Goal: Information Seeking & Learning: Learn about a topic

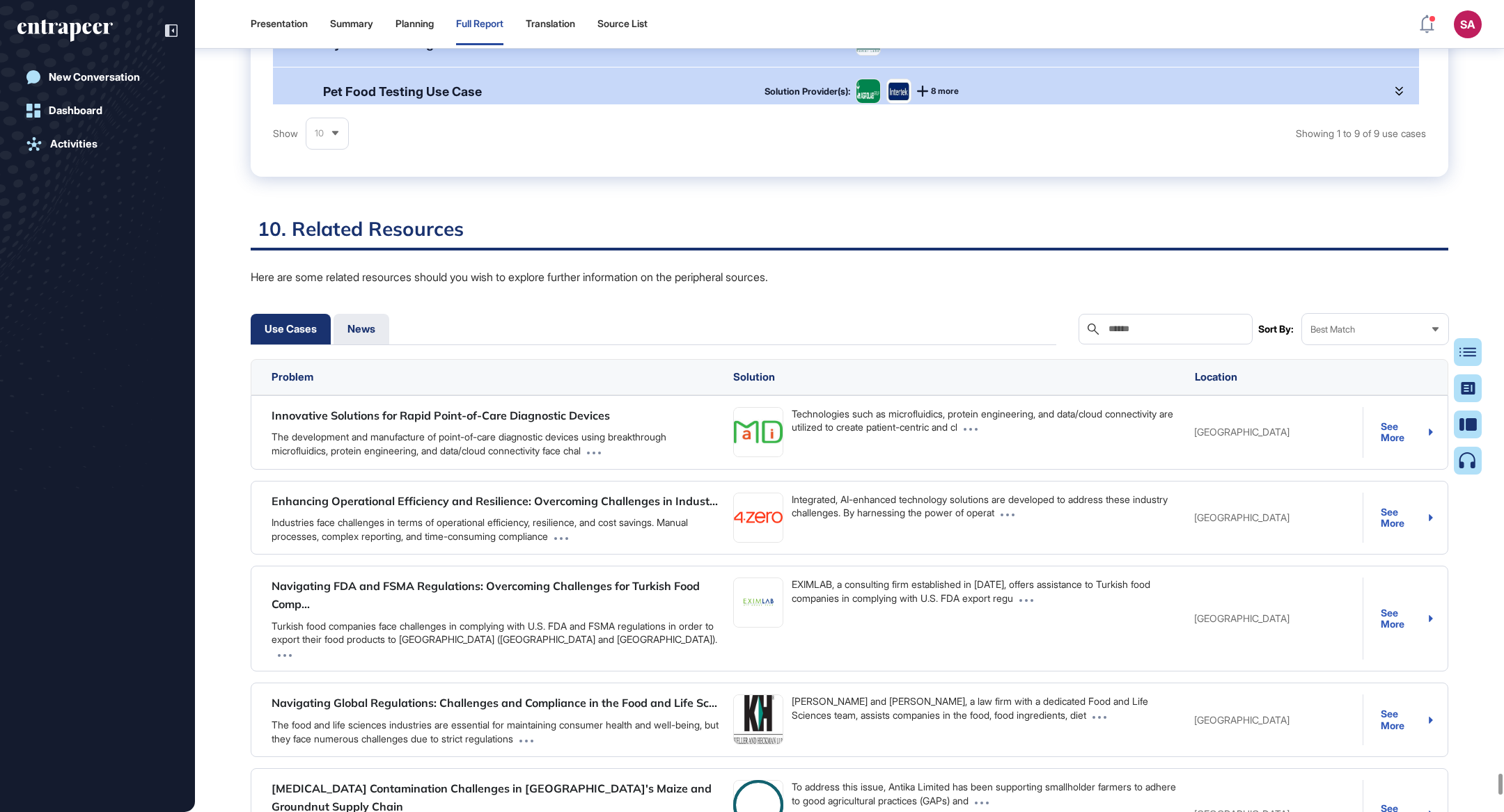
scroll to position [6, 0]
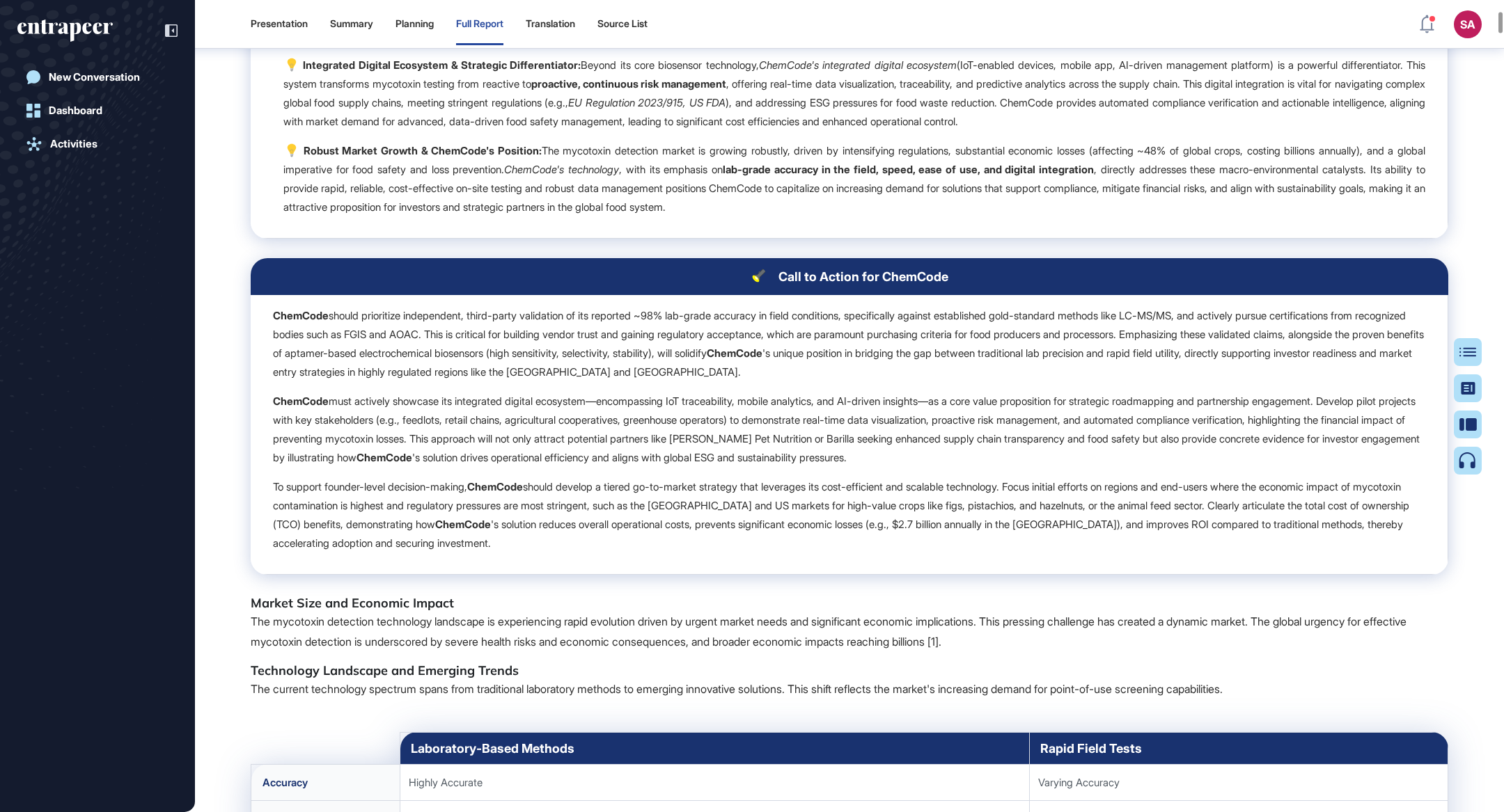
scroll to position [1548, 0]
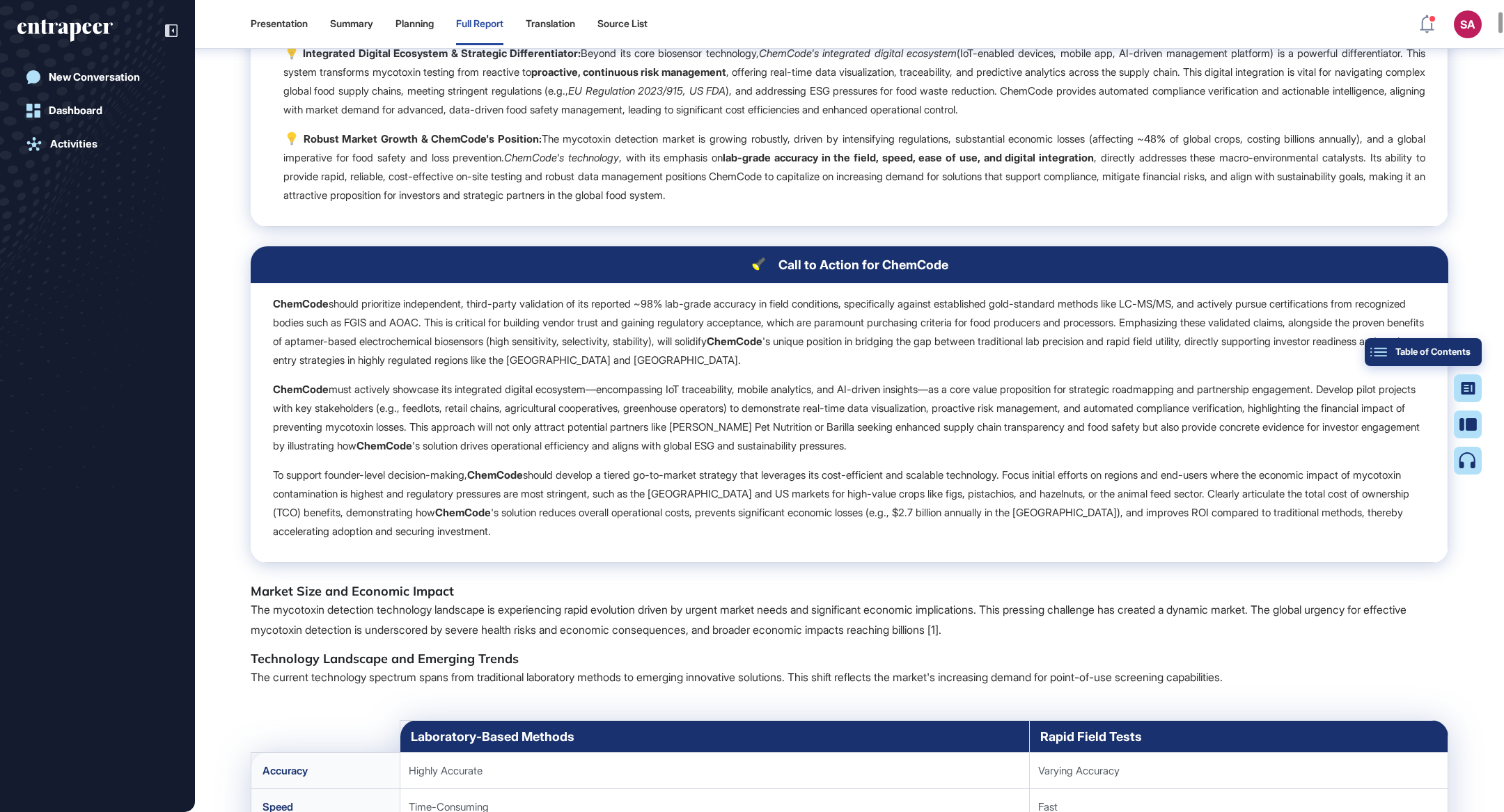
click at [1468, 340] on button "Table of Contents" at bounding box center [1423, 352] width 117 height 28
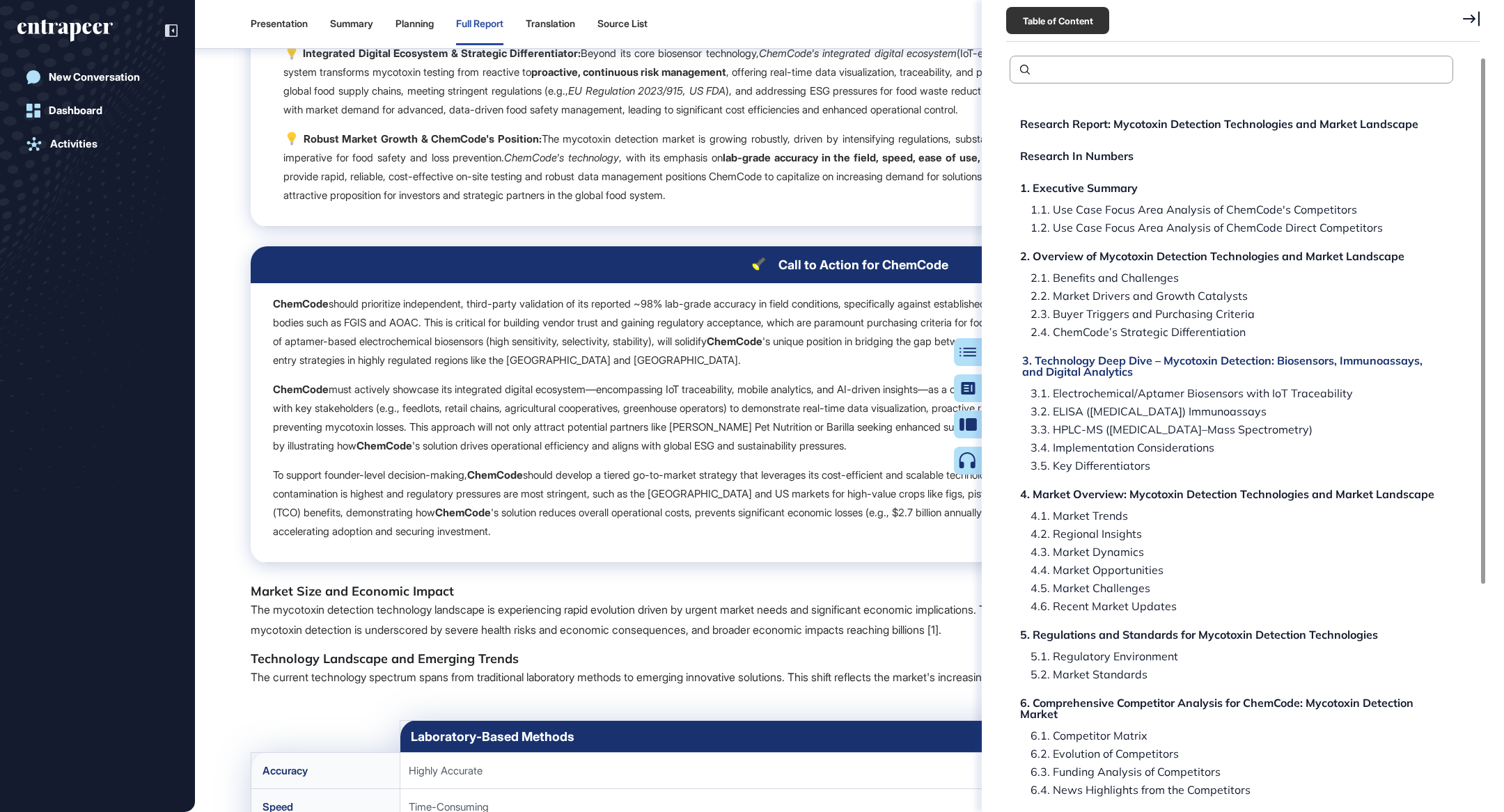
scroll to position [302, 0]
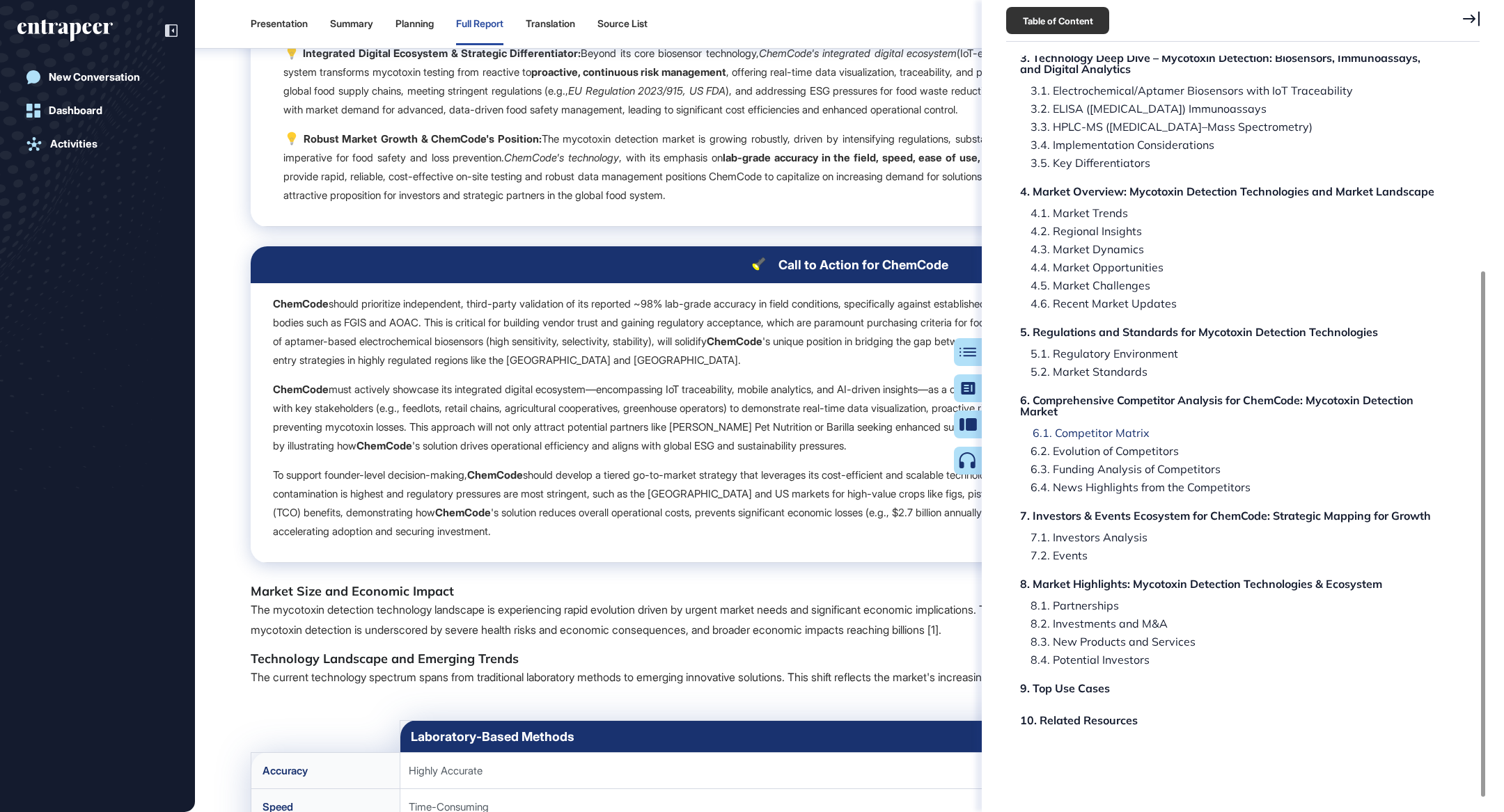
click at [1136, 432] on div "6.1. Competitor Matrix" at bounding box center [1086, 433] width 127 height 11
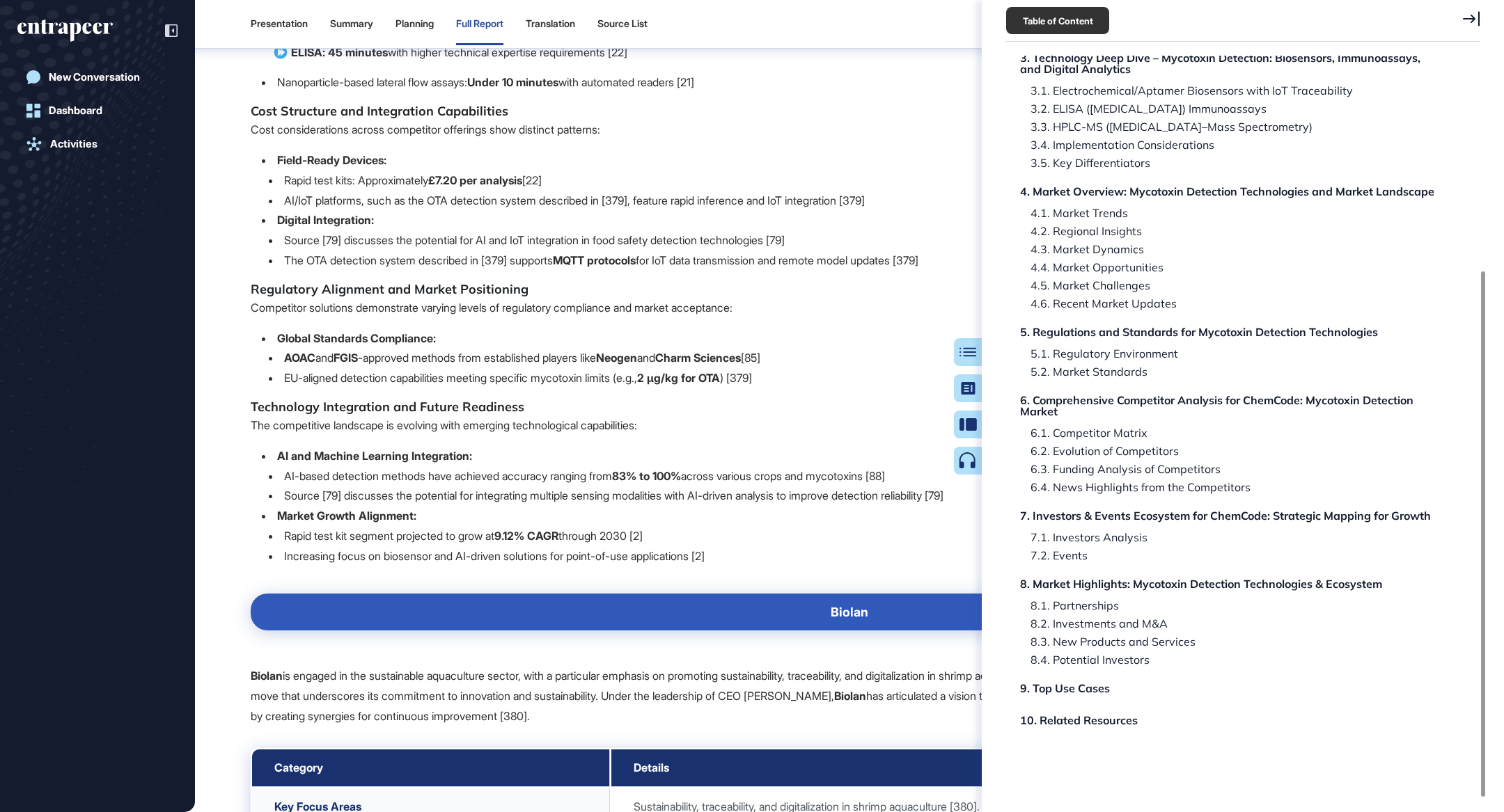
scroll to position [58248, 0]
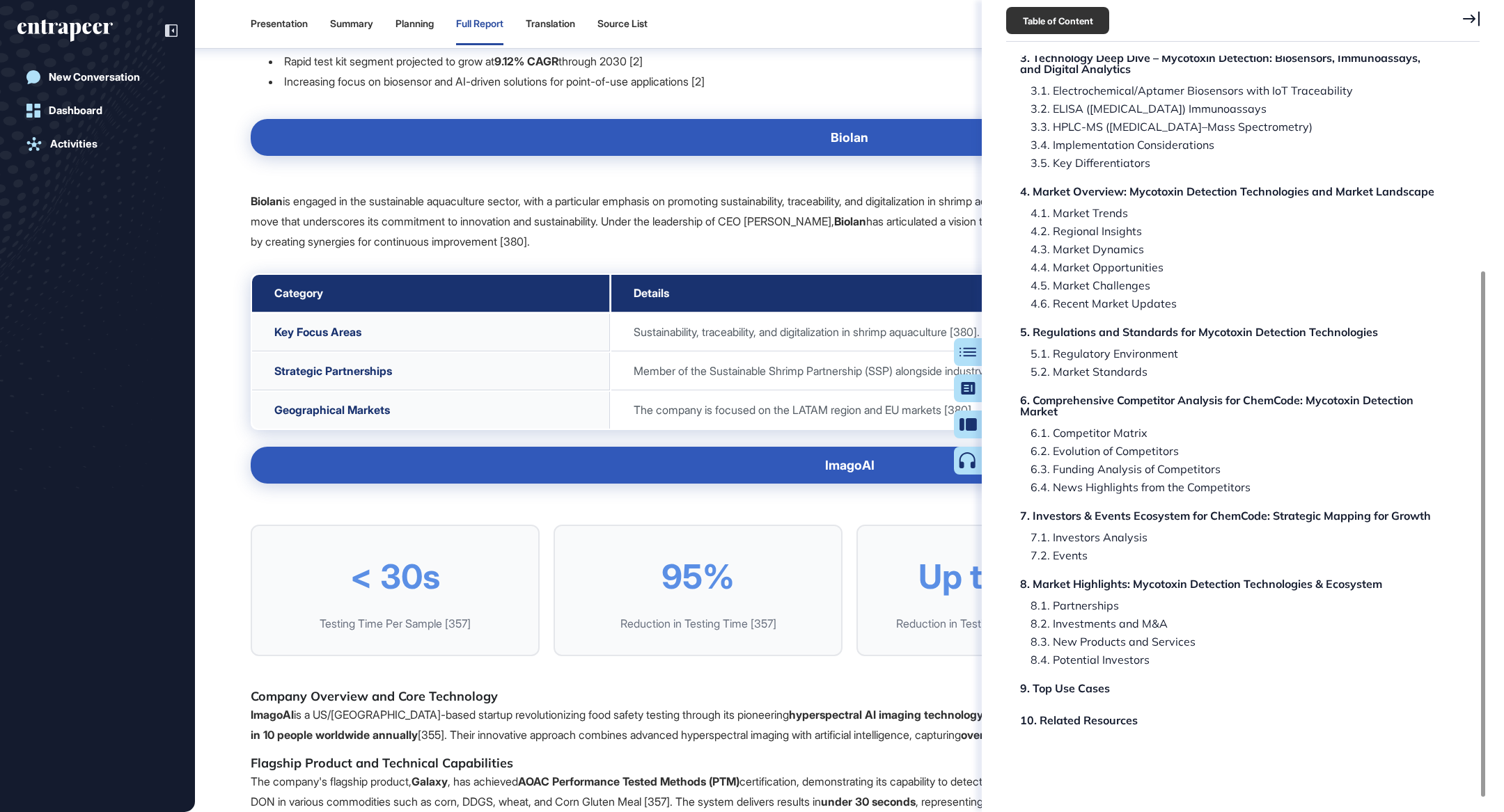
click at [1479, 19] on div "Table of Content Research Report: Mycotoxin Detection Technologies and Market L…" at bounding box center [1242, 406] width 522 height 812
click at [1471, 16] on icon at bounding box center [1470, 19] width 16 height 15
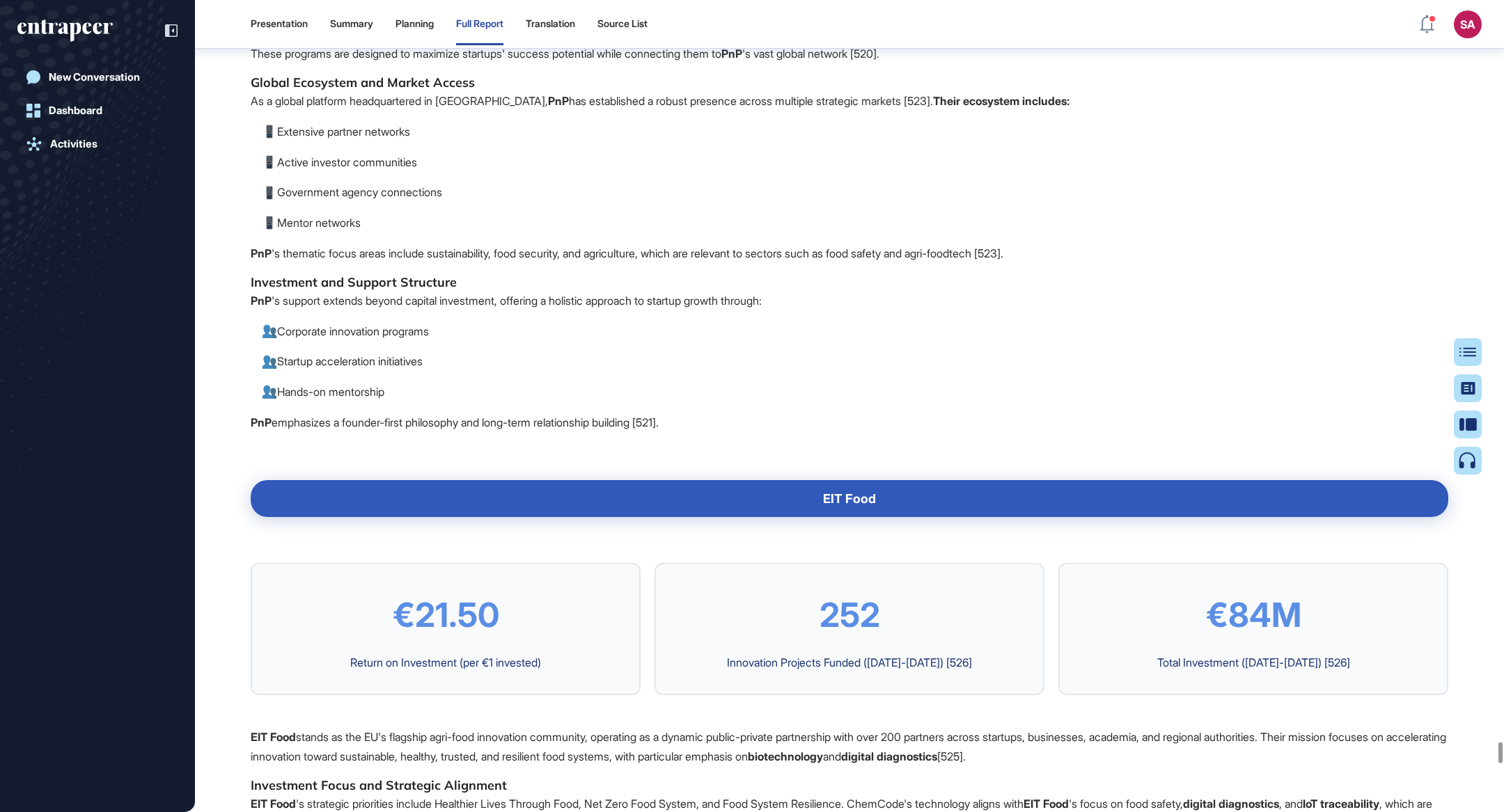
scroll to position [107667, 0]
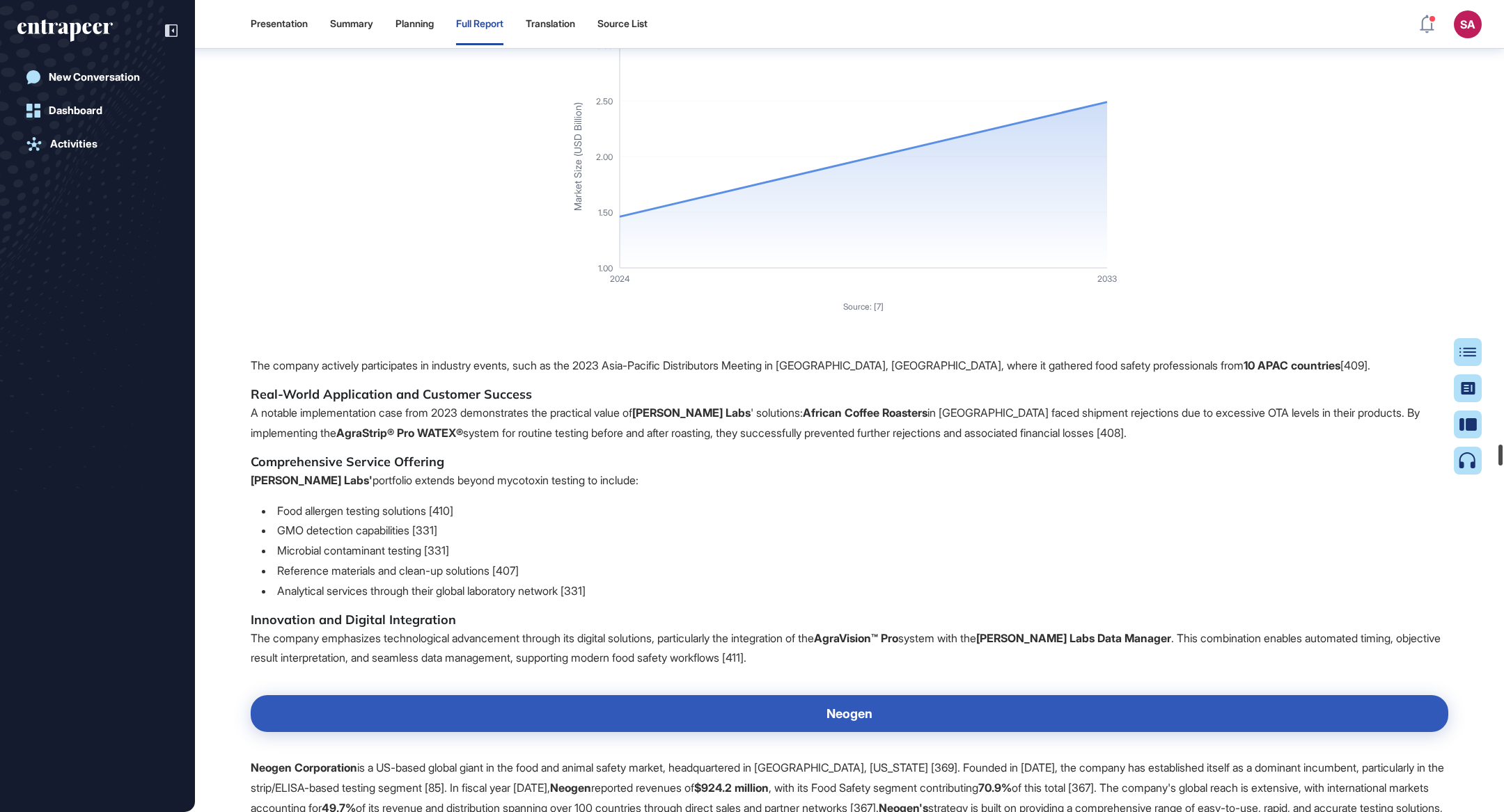
drag, startPoint x: 1503, startPoint y: 768, endPoint x: 1500, endPoint y: 460, distance: 308.0
click at [1500, 460] on div at bounding box center [1500, 455] width 4 height 21
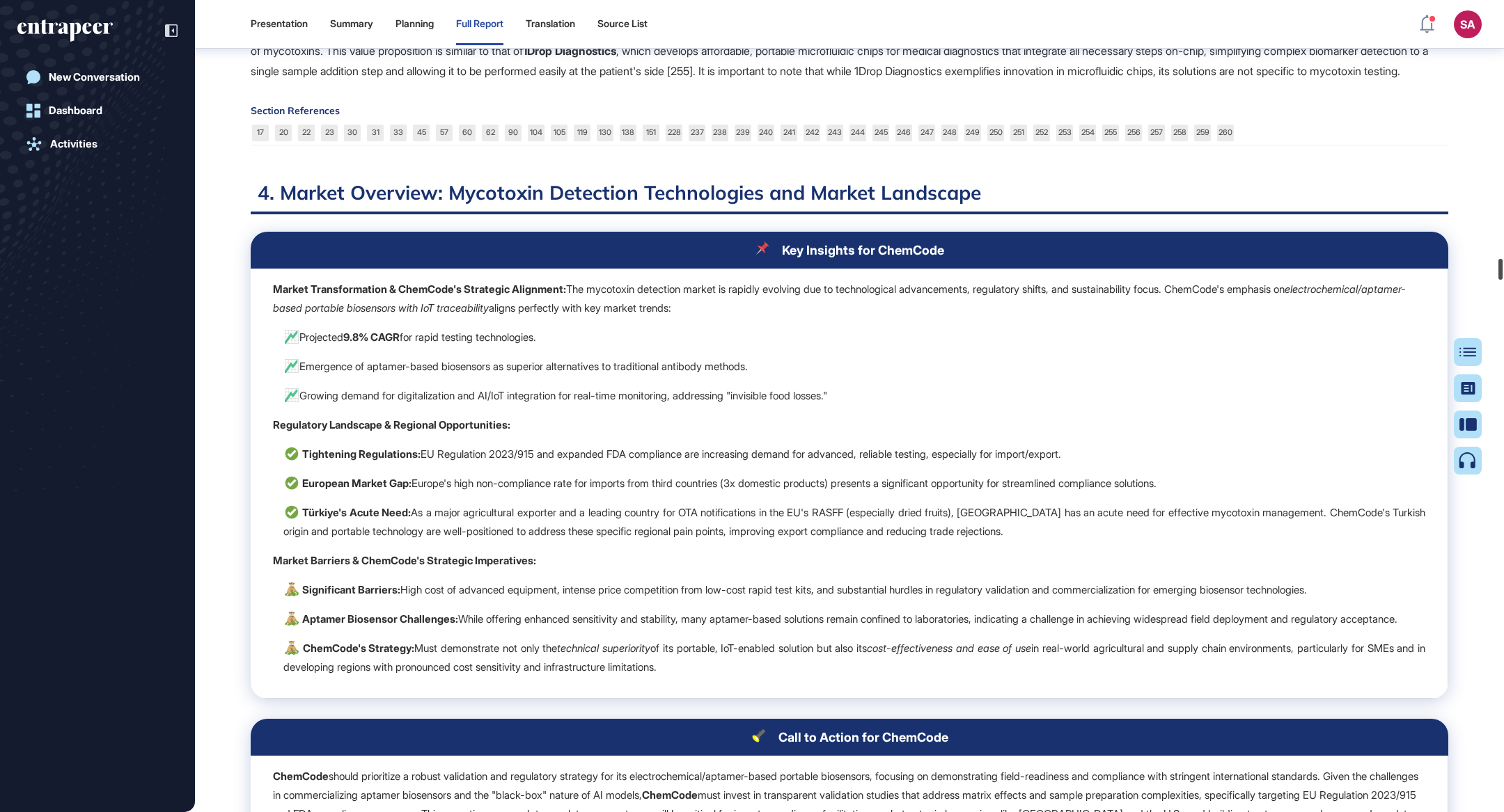
scroll to position [36957, 0]
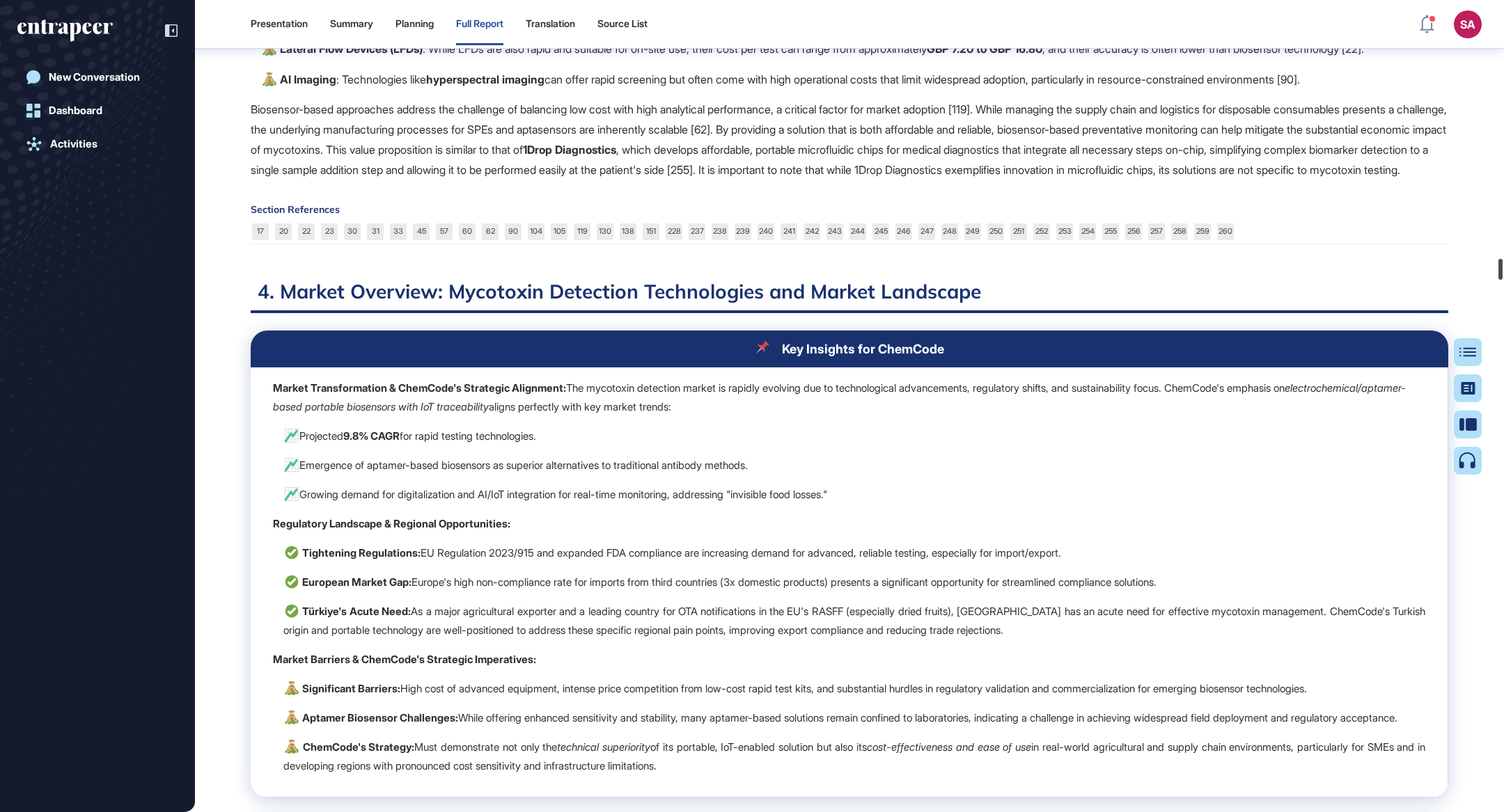
drag, startPoint x: 1498, startPoint y: 457, endPoint x: 1503, endPoint y: 274, distance: 183.1
click at [1503, 272] on div at bounding box center [1500, 269] width 4 height 21
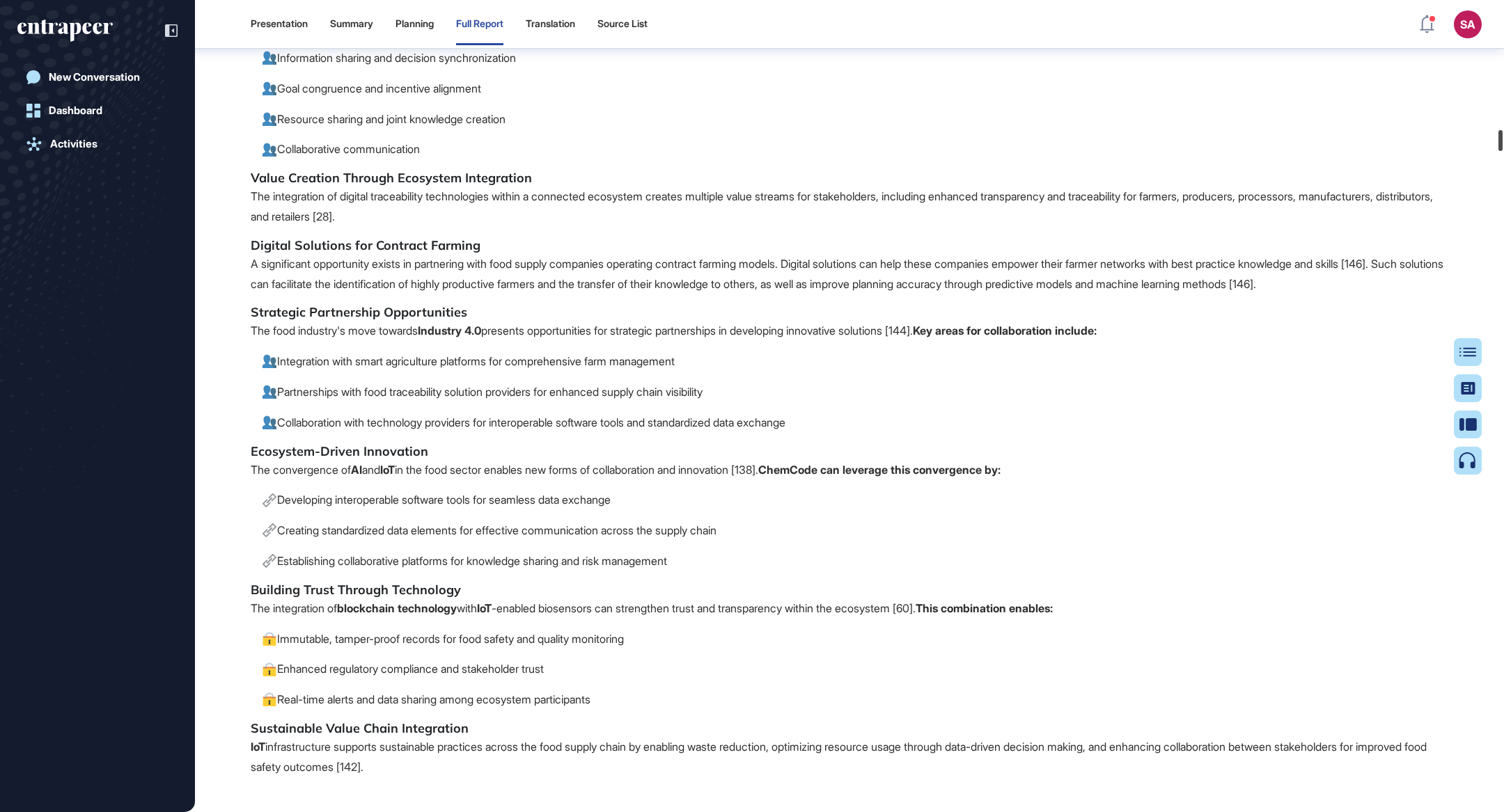
drag, startPoint x: 1502, startPoint y: 269, endPoint x: 1503, endPoint y: 140, distance: 129.0
click at [1503, 140] on div at bounding box center [1500, 140] width 4 height 21
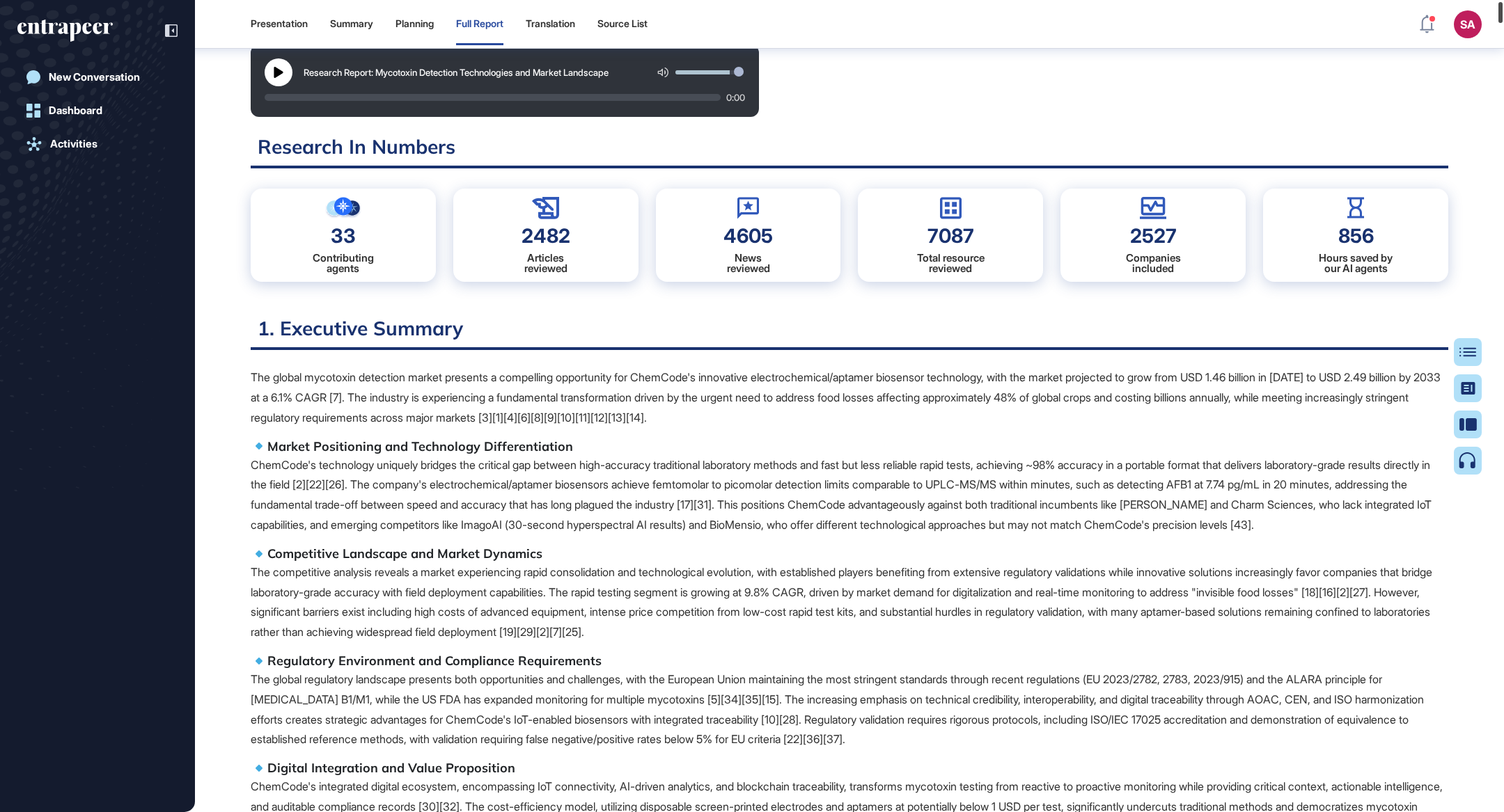
scroll to position [0, 0]
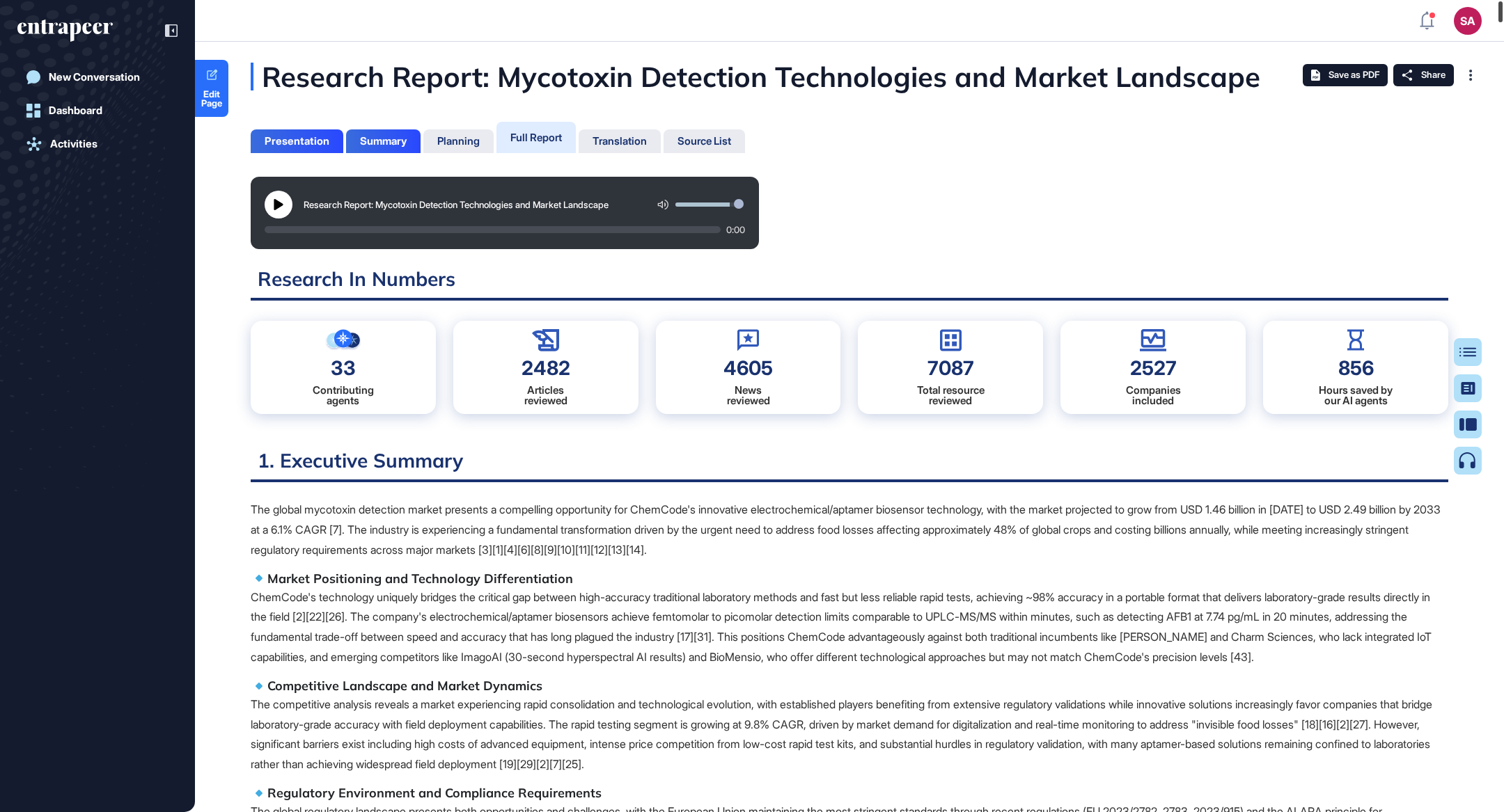
drag, startPoint x: 1503, startPoint y: 140, endPoint x: 1503, endPoint y: 9, distance: 131.0
click at [1503, 9] on div at bounding box center [1500, 11] width 4 height 21
